Goal: Transaction & Acquisition: Purchase product/service

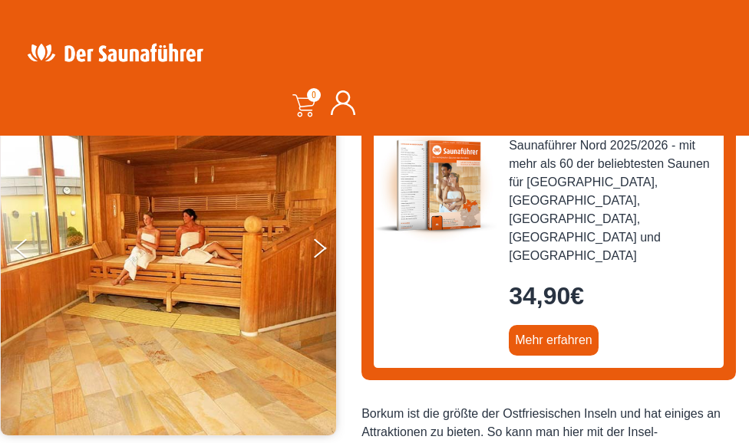
scroll to position [198, 0]
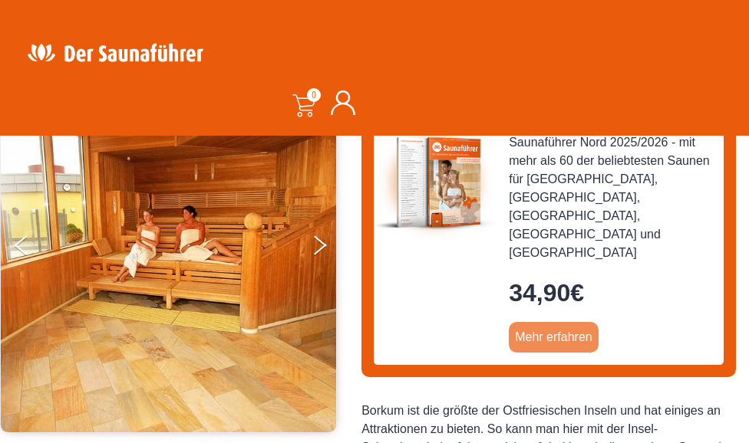
click at [561, 322] on link "Mehr erfahren" at bounding box center [553, 337] width 90 height 31
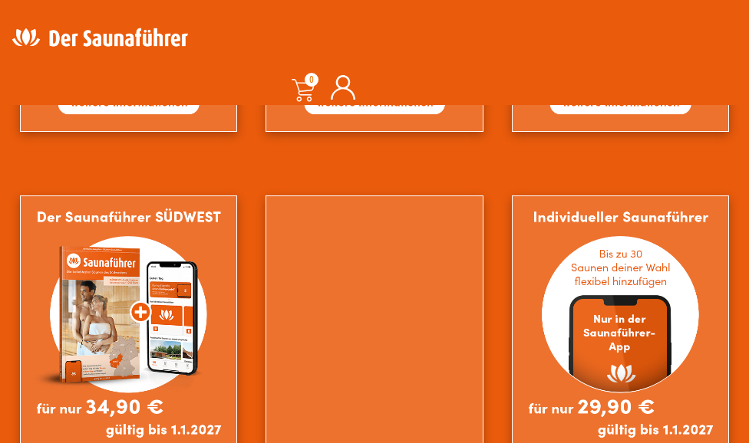
scroll to position [1192, 0]
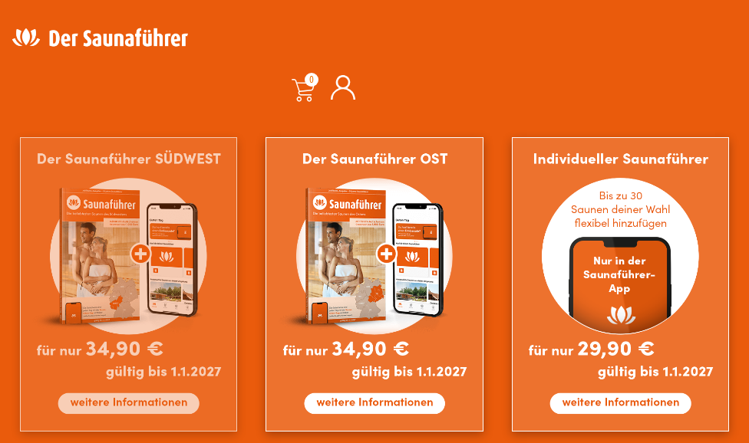
click at [137, 416] on img at bounding box center [128, 284] width 217 height 294
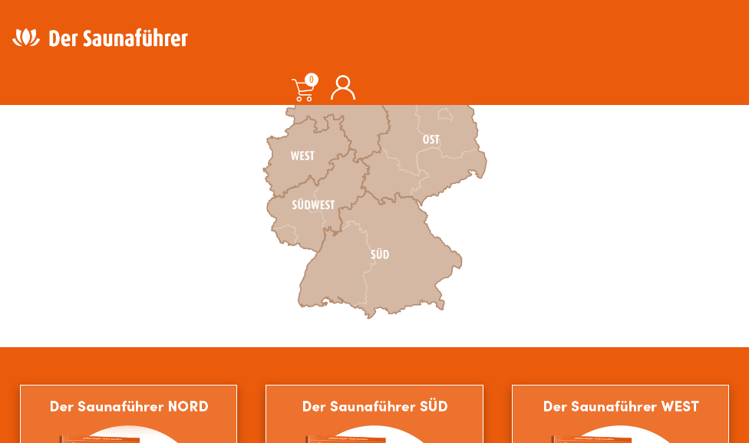
scroll to position [600, 0]
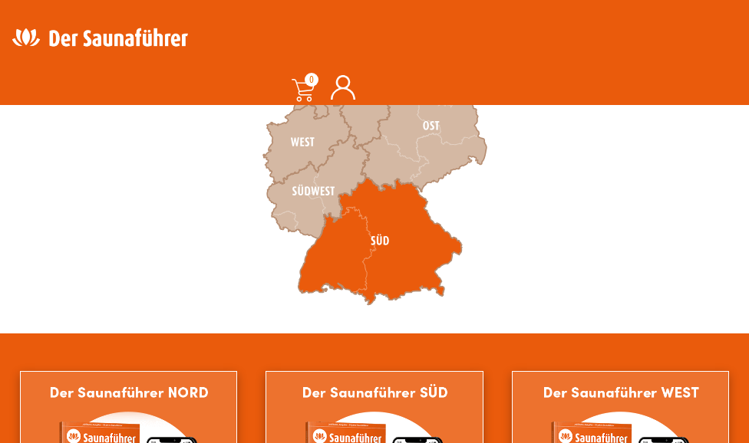
click at [367, 244] on icon at bounding box center [380, 242] width 164 height 128
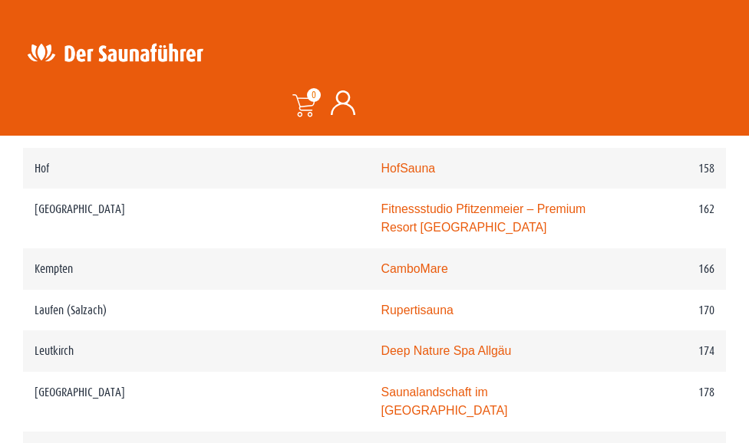
scroll to position [2375, 0]
